Goal: Task Accomplishment & Management: Use online tool/utility

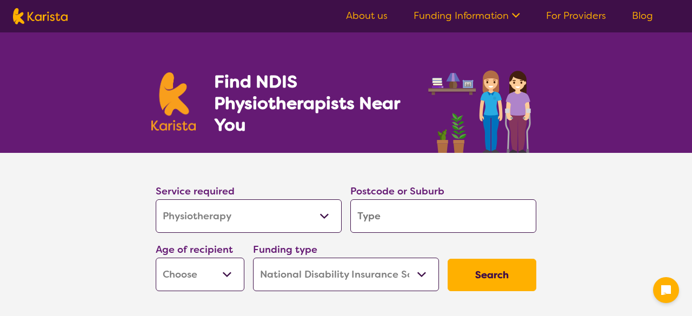
select select "Physiotherapy"
select select "NDIS"
select select "Physiotherapy"
select select "NDIS"
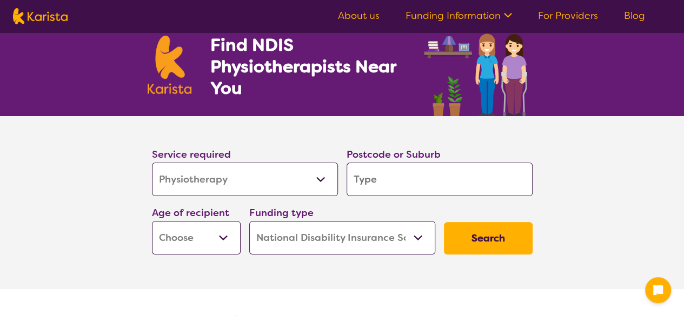
scroll to position [54, 0]
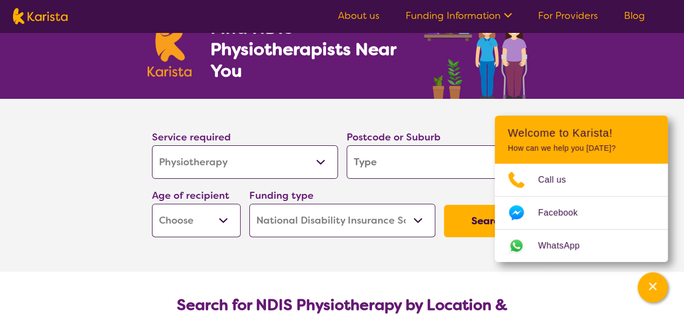
click at [388, 169] on input "search" at bounding box center [440, 162] width 186 height 34
type input "6"
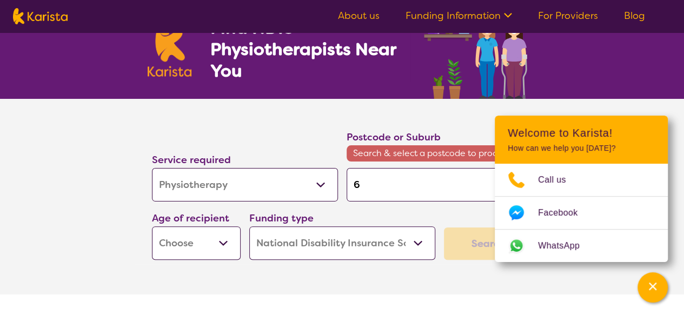
type input "61"
type input "615"
type input "6158"
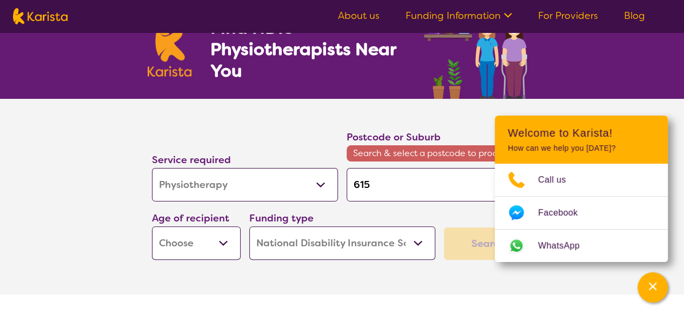
type input "6158"
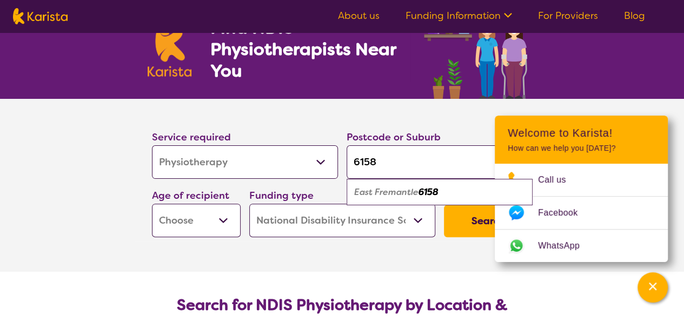
type input "6158"
click at [385, 188] on em "East Fremantle" at bounding box center [386, 192] width 64 height 11
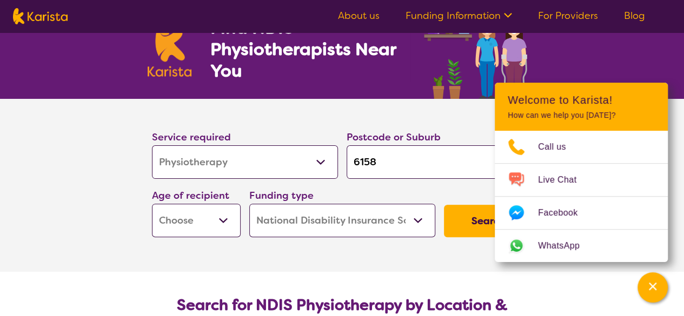
click at [191, 219] on select "Early Childhood - 0 to 9 Child - 10 to 11 Adolescent - 12 to 17 Adult - 18 to 6…" at bounding box center [196, 221] width 89 height 34
select select "AD"
click at [152, 204] on select "Early Childhood - 0 to 9 Child - 10 to 11 Adolescent - 12 to 17 Adult - 18 to 6…" at bounding box center [196, 221] width 89 height 34
select select "AD"
click at [485, 222] on button "Search" at bounding box center [488, 221] width 89 height 32
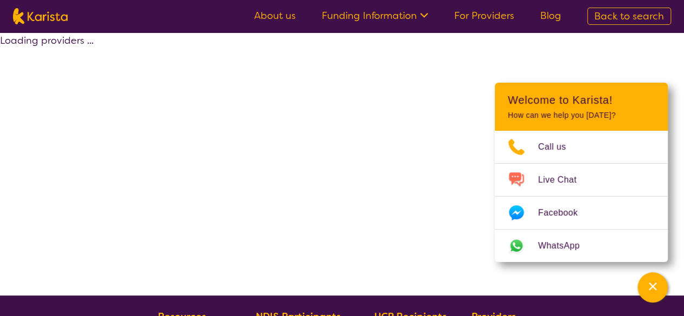
select select "by_score"
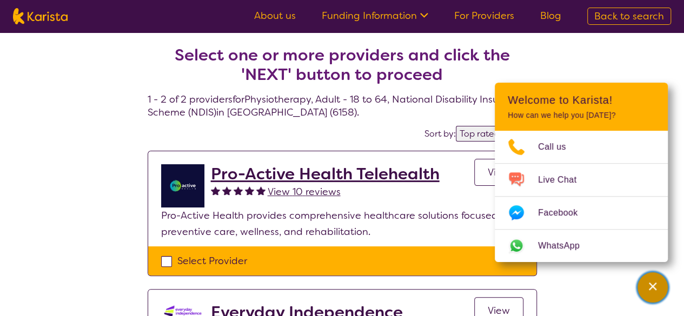
click at [658, 291] on div "Channel Menu" at bounding box center [653, 288] width 22 height 24
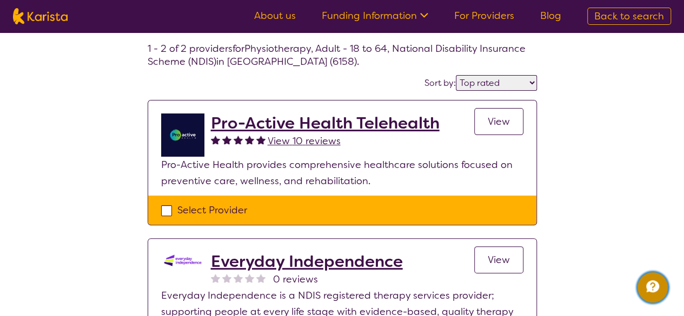
scroll to position [108, 0]
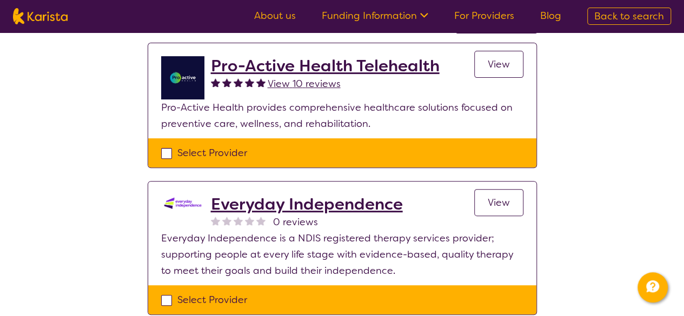
click at [170, 152] on div "Select Provider" at bounding box center [342, 153] width 362 height 16
checkbox input "true"
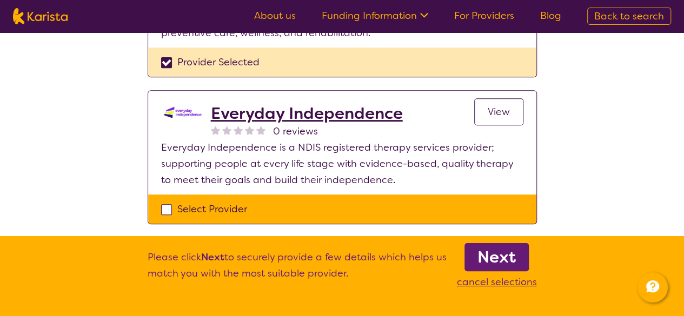
scroll to position [216, 0]
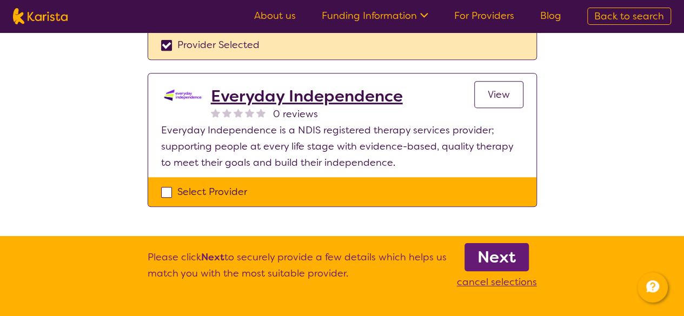
click at [168, 196] on div "Select Provider" at bounding box center [342, 192] width 362 height 16
checkbox input "true"
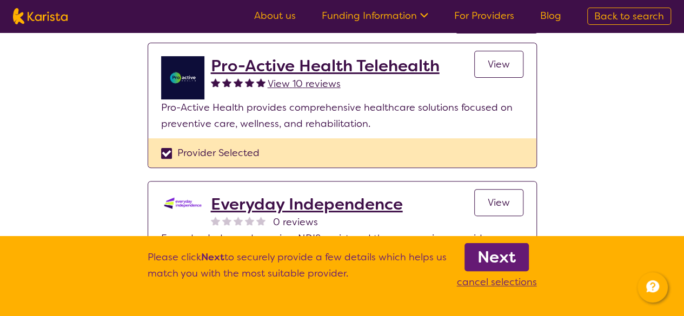
scroll to position [162, 0]
